Goal: Information Seeking & Learning: Compare options

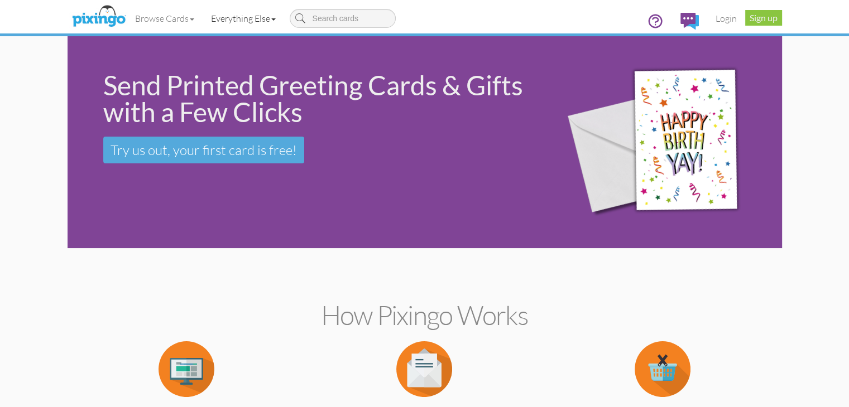
click at [203, 22] on link "Everything Else" at bounding box center [243, 18] width 81 height 28
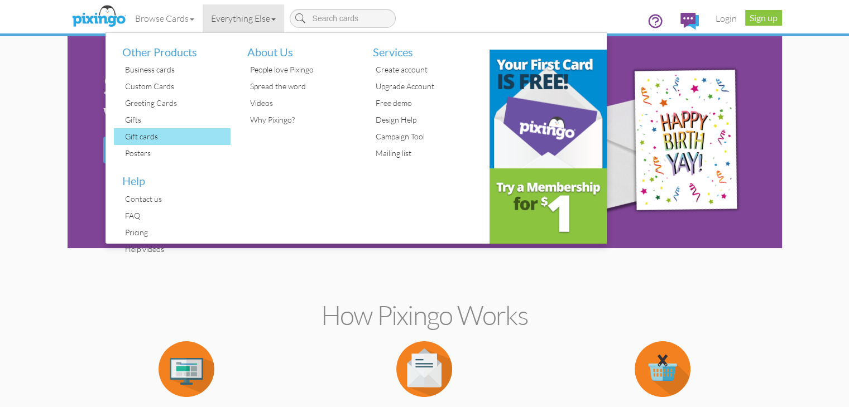
click at [122, 134] on div "Gift cards" at bounding box center [176, 136] width 109 height 17
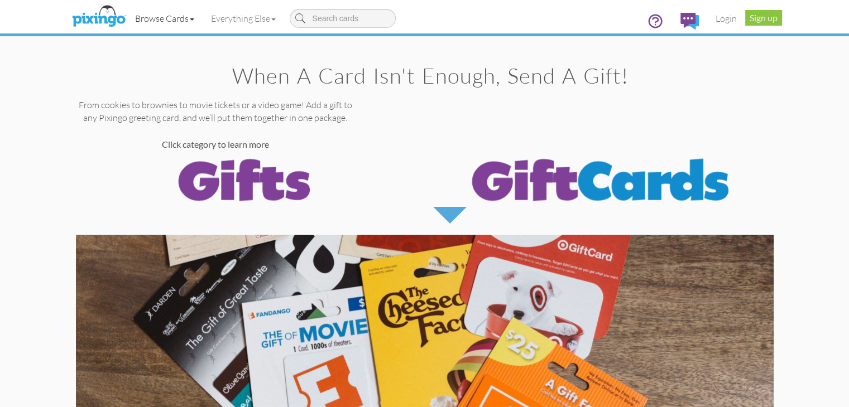
click at [127, 16] on link "Browse Cards" at bounding box center [165, 18] width 76 height 28
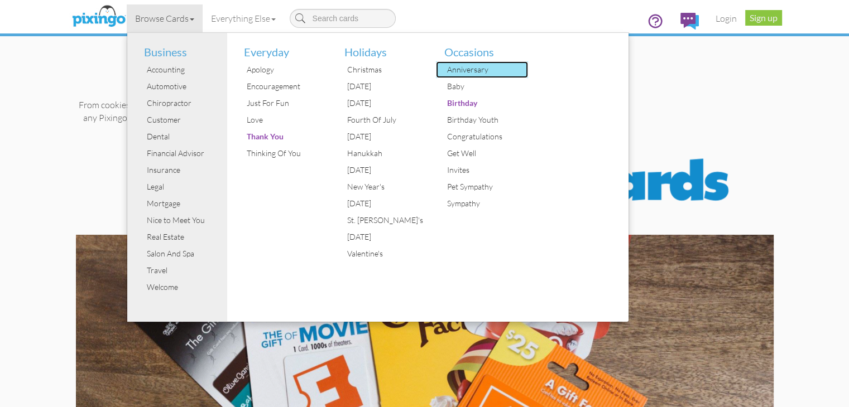
click at [444, 66] on div "Anniversary" at bounding box center [486, 69] width 84 height 17
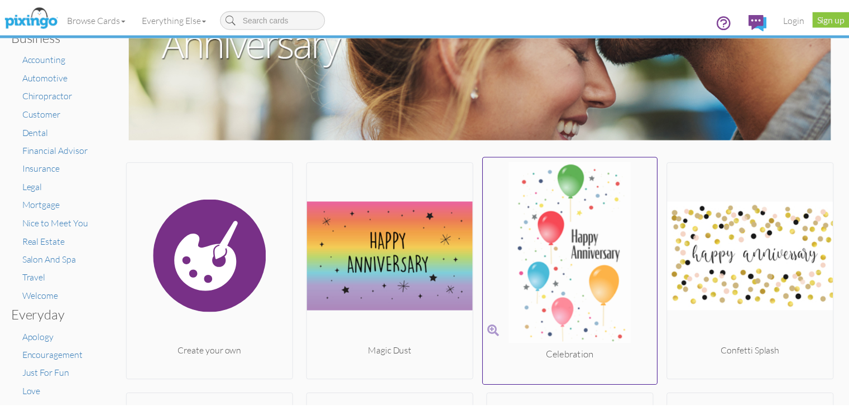
scroll to position [167, 0]
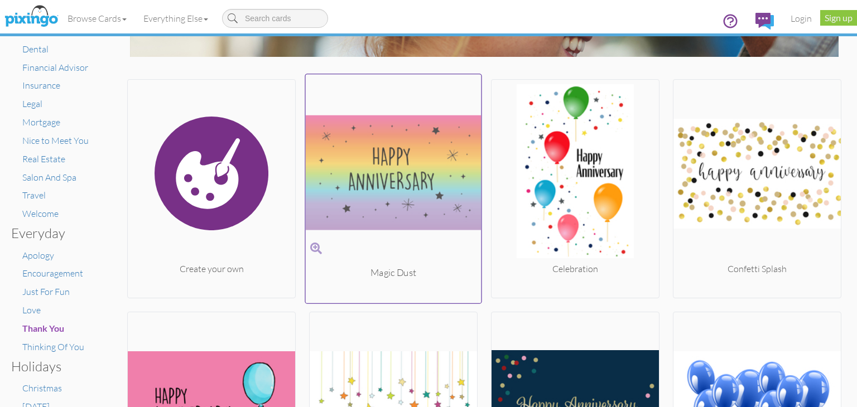
click at [392, 213] on img at bounding box center [394, 173] width 176 height 188
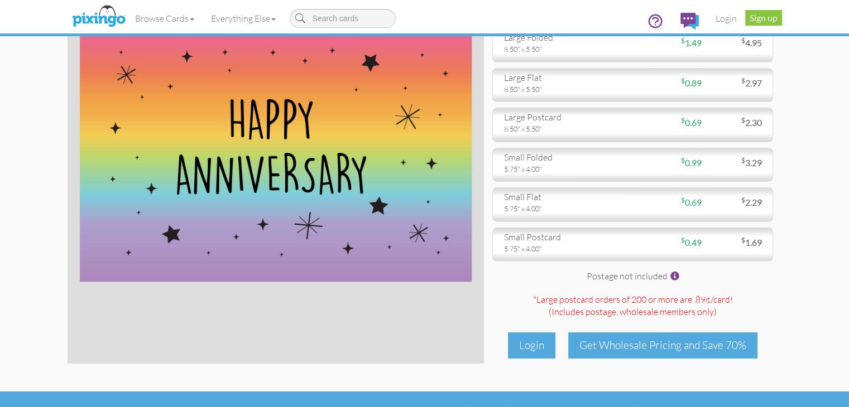
scroll to position [21, 0]
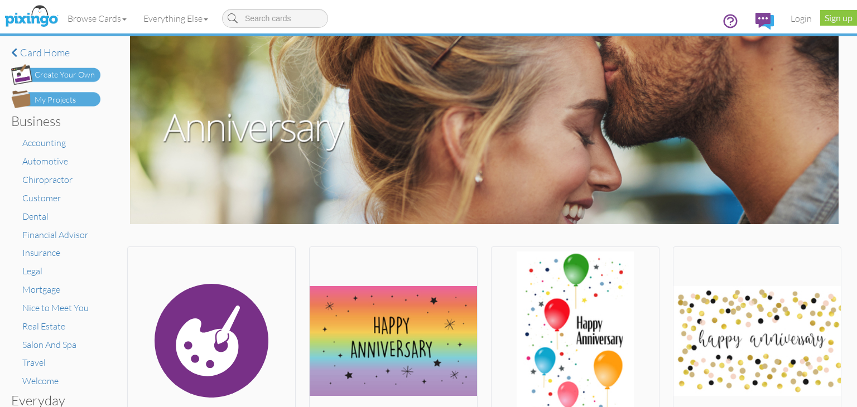
click at [119, 15] on link "Browse Cards" at bounding box center [97, 18] width 76 height 28
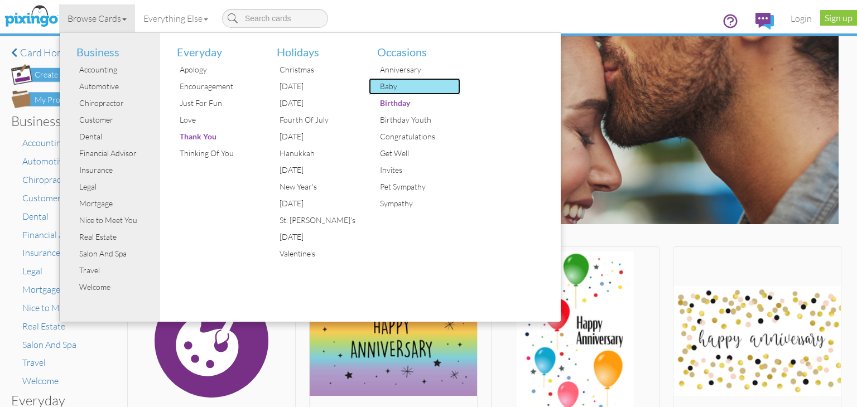
click at [393, 88] on div "Baby" at bounding box center [419, 86] width 84 height 17
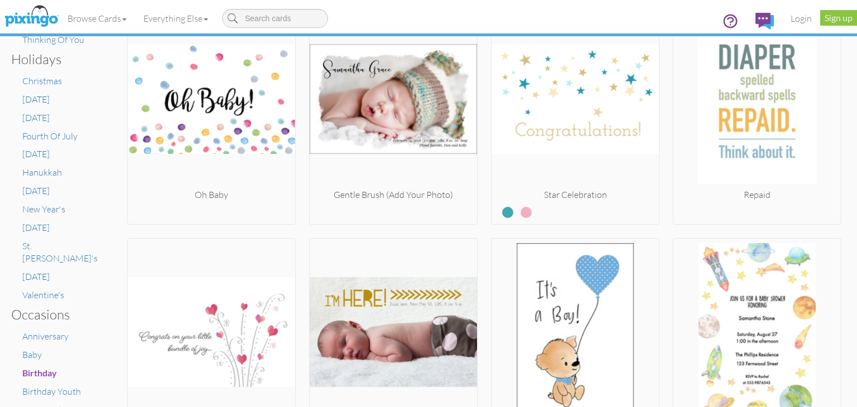
scroll to position [315, 0]
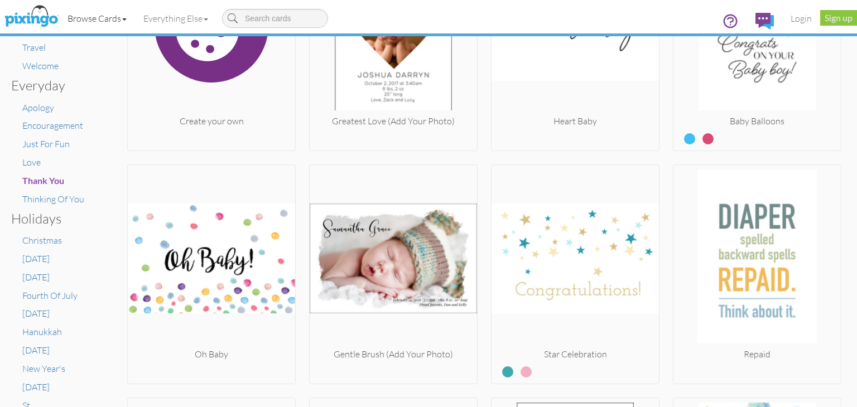
click at [111, 21] on link "Browse Cards" at bounding box center [97, 18] width 76 height 28
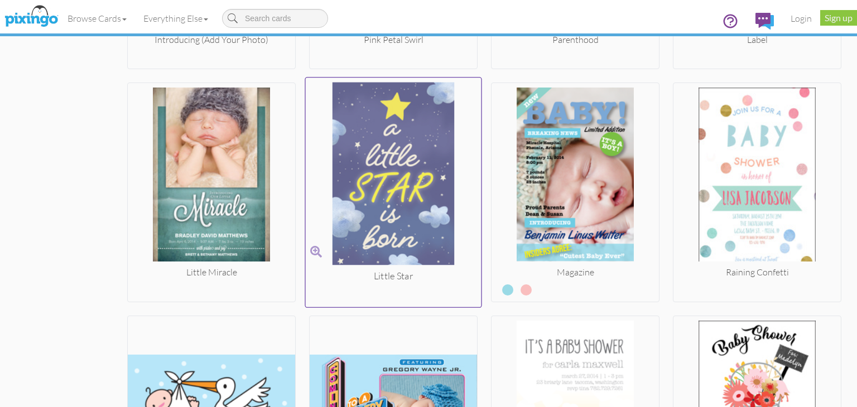
scroll to position [1263, 0]
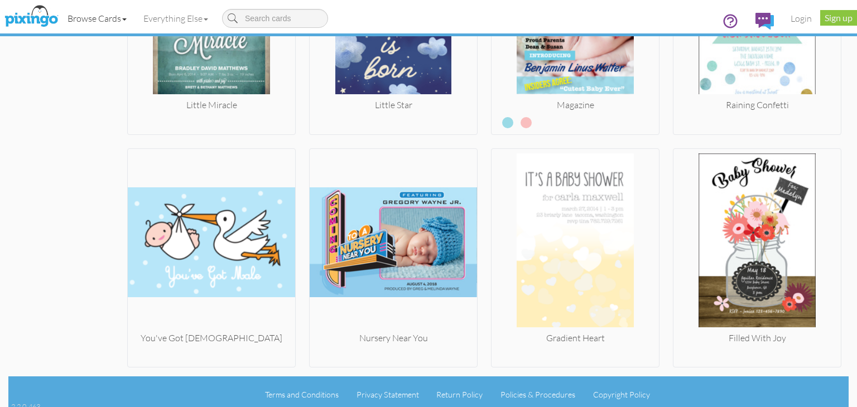
click at [123, 23] on link "Browse Cards" at bounding box center [97, 18] width 76 height 28
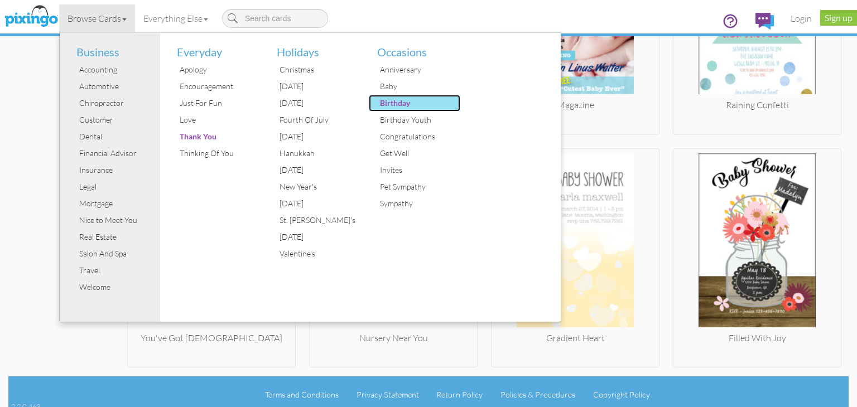
click at [398, 103] on div "Birthday" at bounding box center [419, 103] width 84 height 17
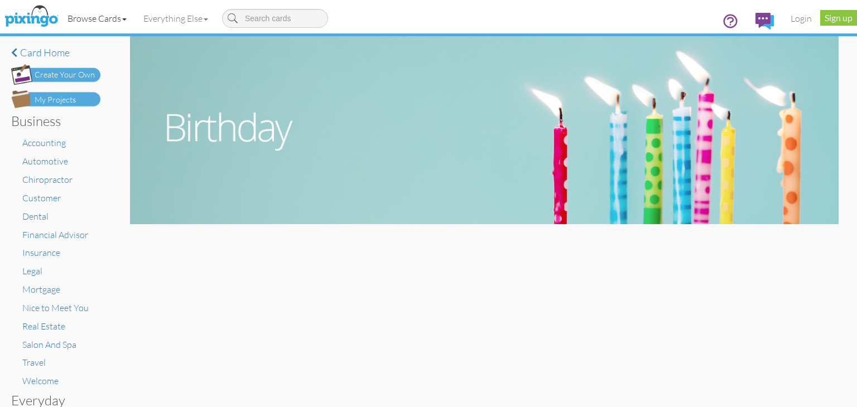
click at [114, 16] on link "Browse Cards" at bounding box center [97, 18] width 76 height 28
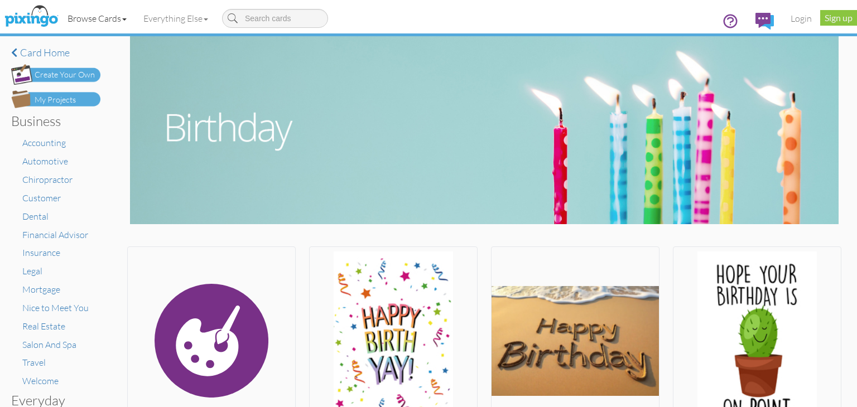
click at [120, 19] on link "Browse Cards" at bounding box center [97, 18] width 76 height 28
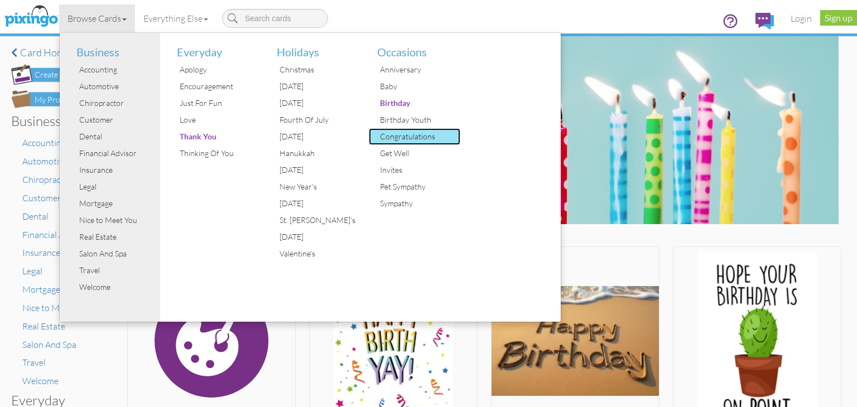
click at [408, 134] on div "Congratulations" at bounding box center [419, 136] width 84 height 17
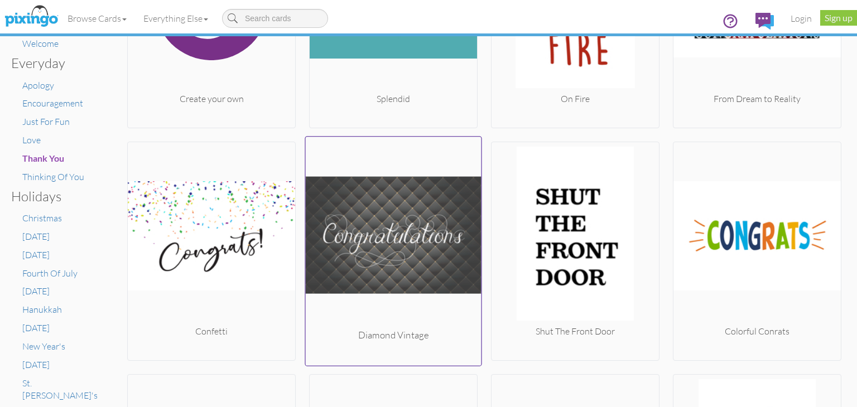
scroll to position [268, 0]
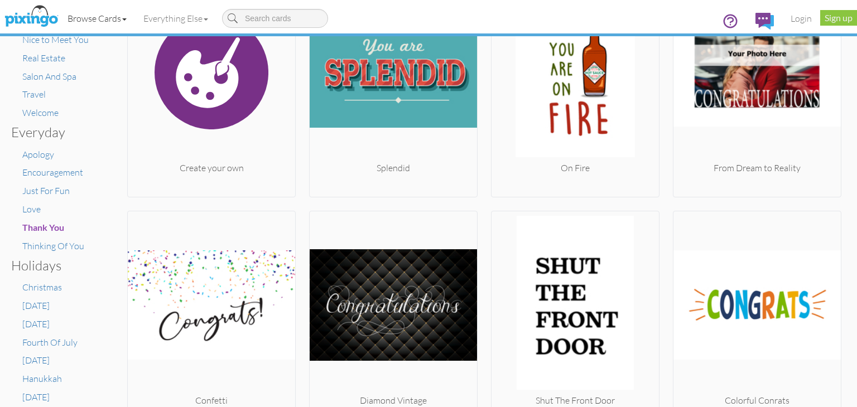
click at [113, 19] on link "Browse Cards" at bounding box center [97, 18] width 76 height 28
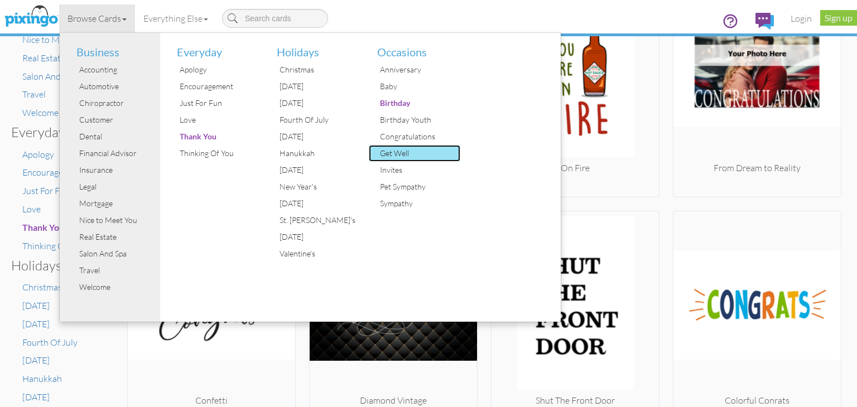
click at [391, 156] on div "Get Well" at bounding box center [419, 153] width 84 height 17
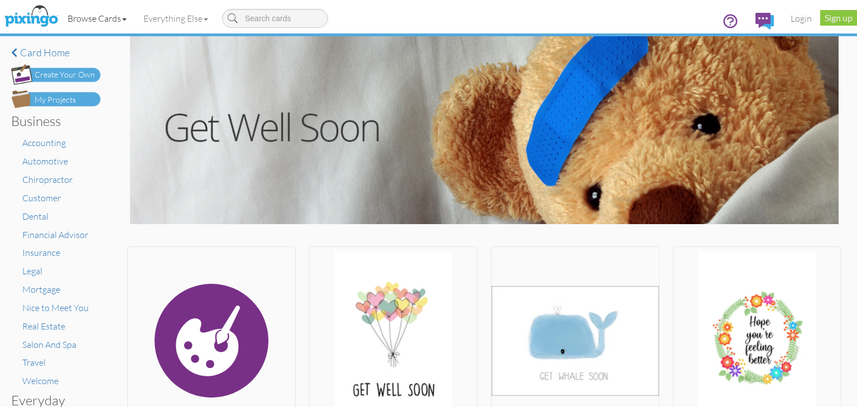
click at [124, 15] on link "Browse Cards" at bounding box center [97, 18] width 76 height 28
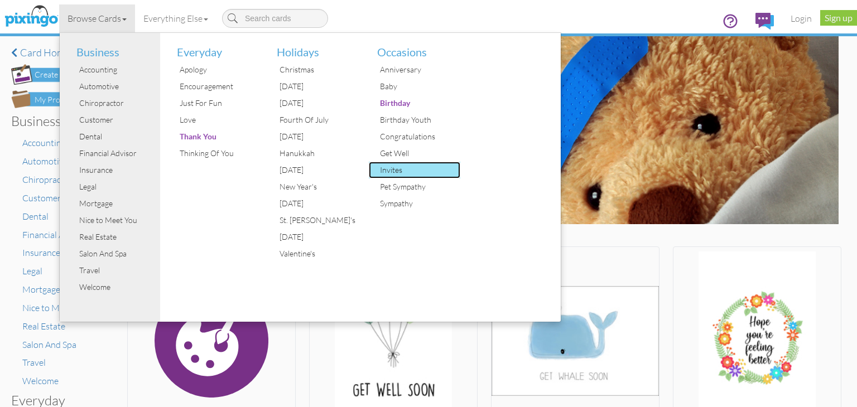
click at [397, 167] on div "Invites" at bounding box center [419, 170] width 84 height 17
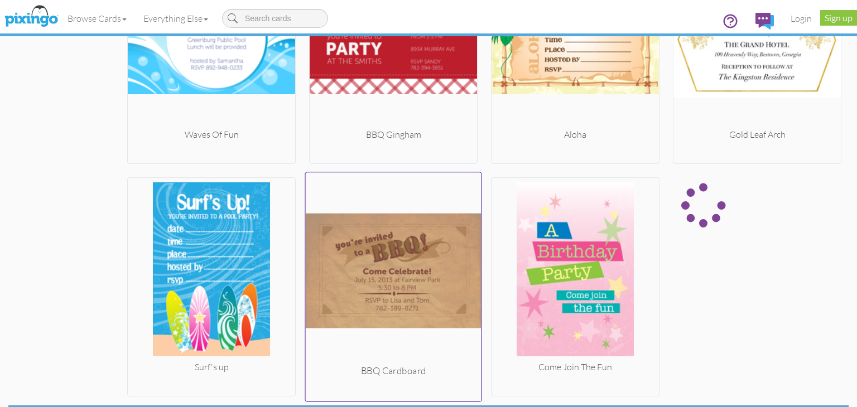
scroll to position [1529, 0]
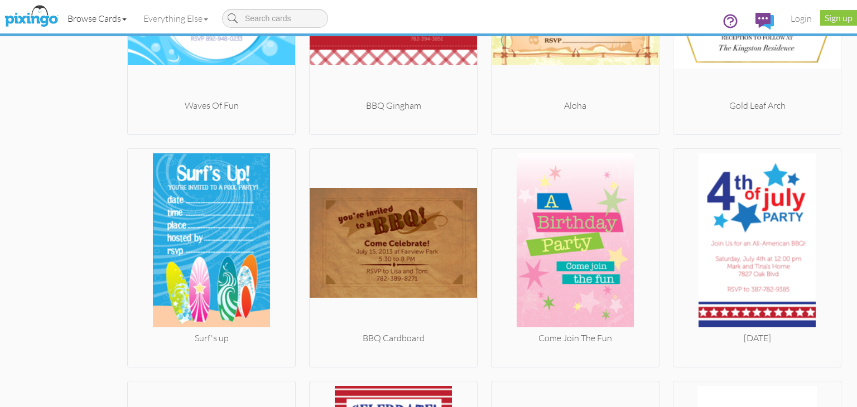
click at [126, 19] on span at bounding box center [124, 19] width 4 height 2
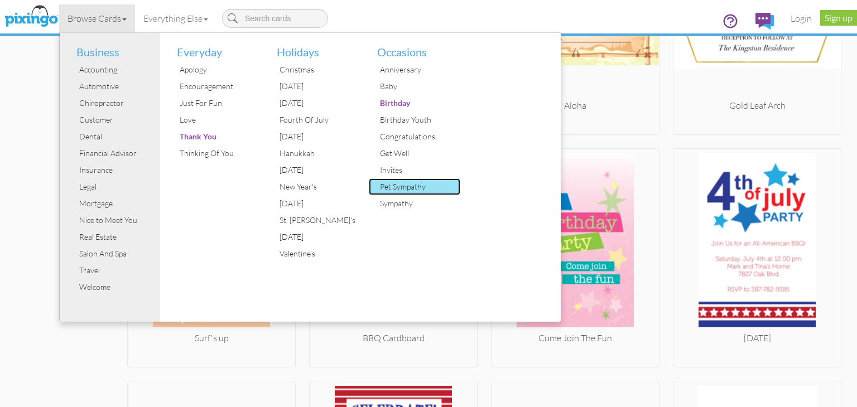
click at [398, 186] on div "Pet Sympathy" at bounding box center [419, 187] width 84 height 17
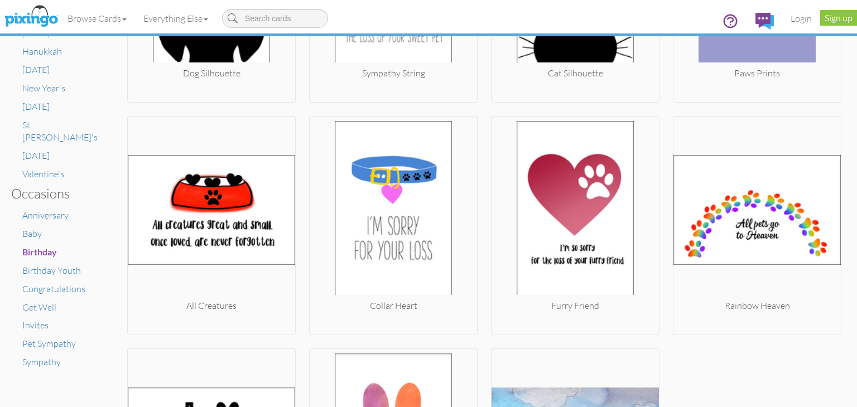
scroll to position [670, 0]
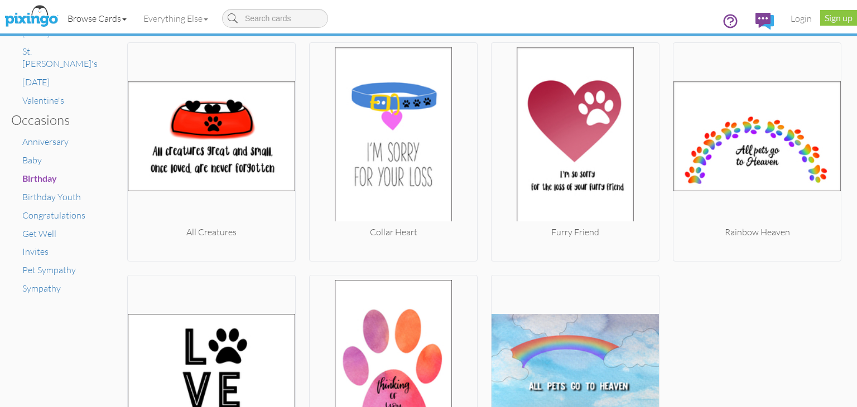
click at [118, 19] on link "Browse Cards" at bounding box center [97, 18] width 76 height 28
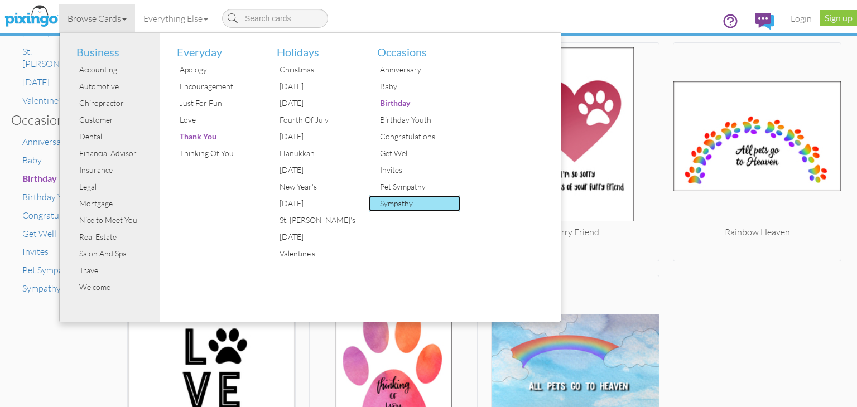
click at [406, 204] on div "Sympathy" at bounding box center [419, 203] width 84 height 17
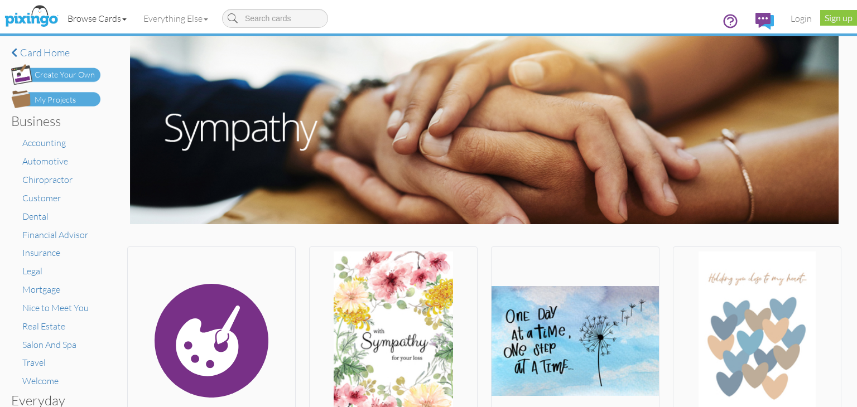
click at [86, 22] on link "Browse Cards" at bounding box center [97, 18] width 76 height 28
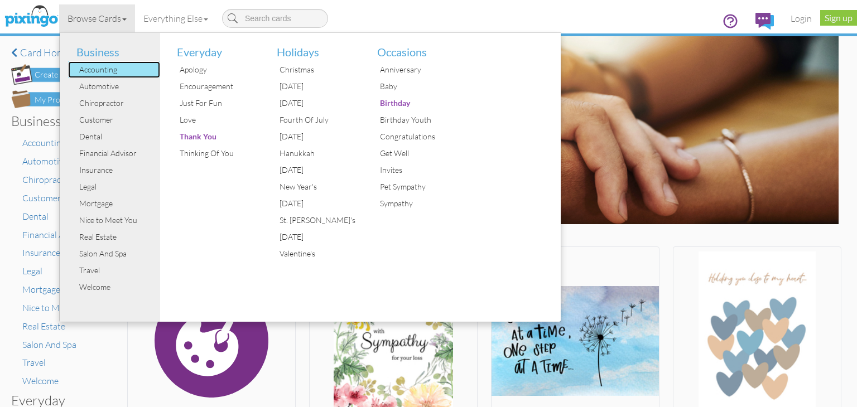
click at [97, 63] on div "Accounting" at bounding box center [118, 69] width 84 height 17
